Goal: Information Seeking & Learning: Learn about a topic

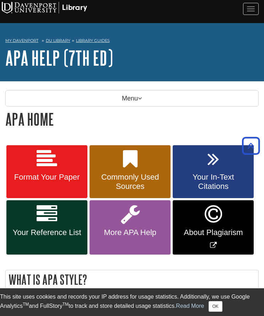
scroll to position [88, 0]
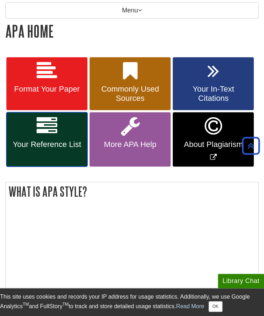
click at [47, 138] on link "Your Reference List" at bounding box center [46, 139] width 81 height 54
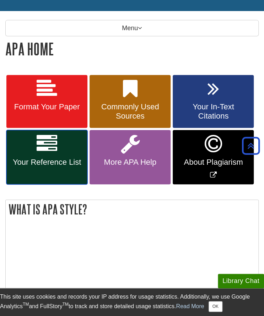
scroll to position [106, 0]
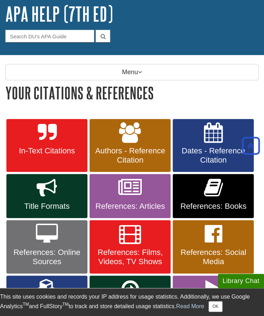
scroll to position [44, 0]
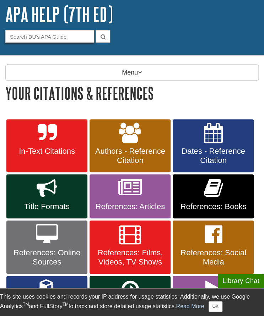
click at [37, 39] on input "Guide Search Terms" at bounding box center [49, 36] width 89 height 12
type input "dictionary"
click at [96, 30] on button "submit" at bounding box center [103, 36] width 15 height 12
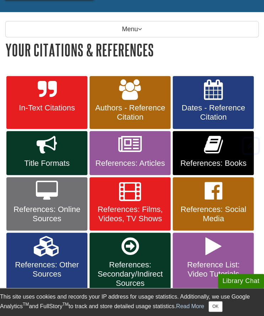
scroll to position [99, 0]
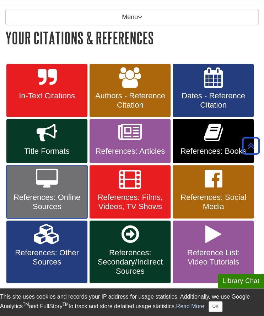
click at [54, 193] on span "References: Online Sources" at bounding box center [47, 202] width 70 height 18
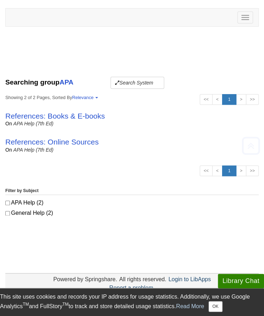
scroll to position [90, 0]
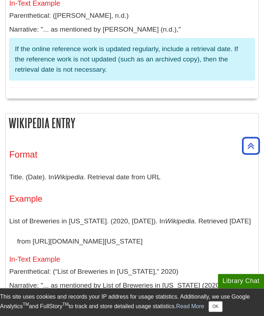
scroll to position [3531, 0]
